Goal: Transaction & Acquisition: Subscribe to service/newsletter

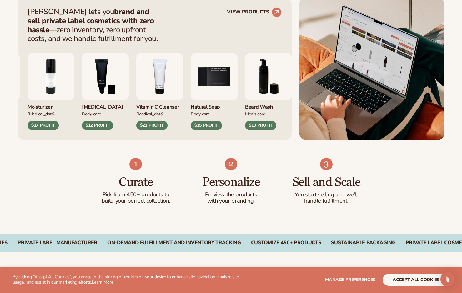
scroll to position [264, 0]
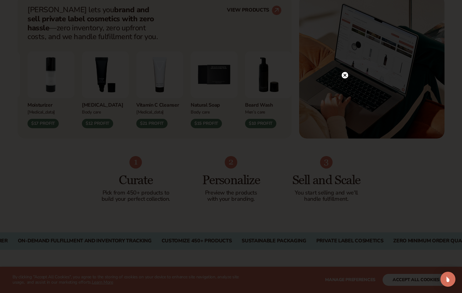
click at [344, 77] on circle at bounding box center [345, 75] width 7 height 7
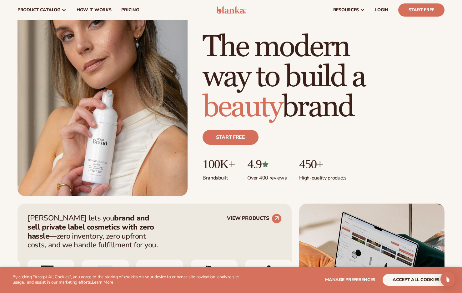
scroll to position [35, 0]
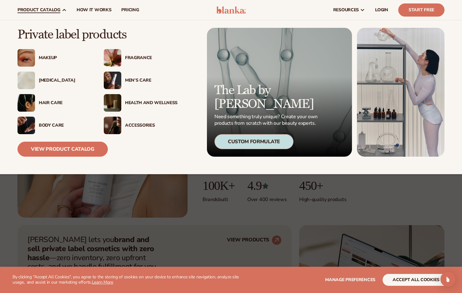
click at [50, 81] on div "[MEDICAL_DATA]" at bounding box center [65, 80] width 52 height 5
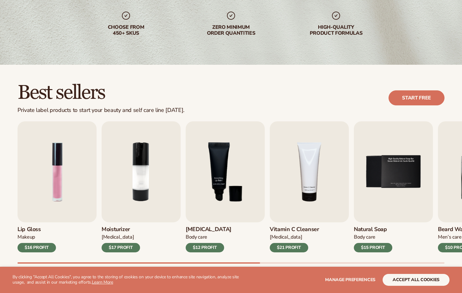
scroll to position [148, 0]
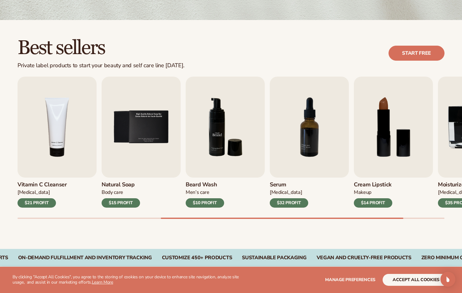
click at [229, 129] on img "6 / 9" at bounding box center [225, 127] width 79 height 101
click at [232, 132] on img "6 / 9" at bounding box center [225, 127] width 79 height 101
click at [229, 140] on img "6 / 9" at bounding box center [225, 127] width 79 height 101
click at [423, 46] on link "Start free" at bounding box center [416, 53] width 56 height 15
